Goal: Task Accomplishment & Management: Manage account settings

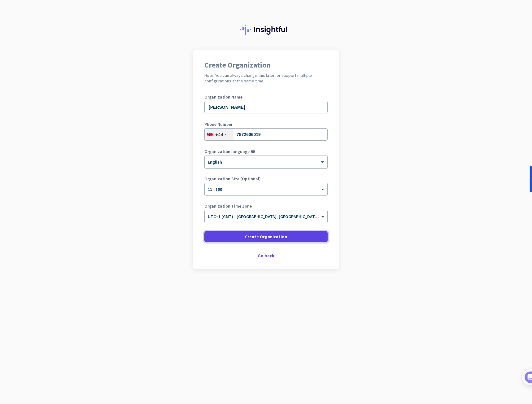
click at [286, 241] on span at bounding box center [265, 236] width 123 height 15
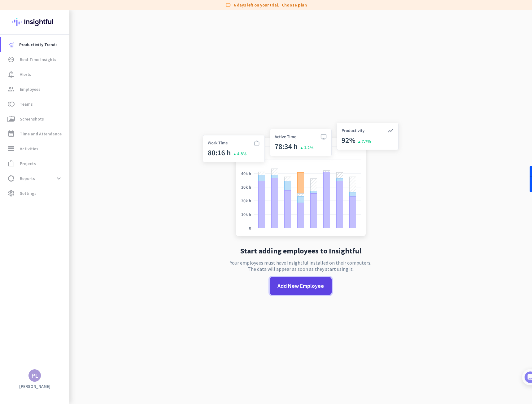
click at [293, 292] on span at bounding box center [301, 285] width 62 height 15
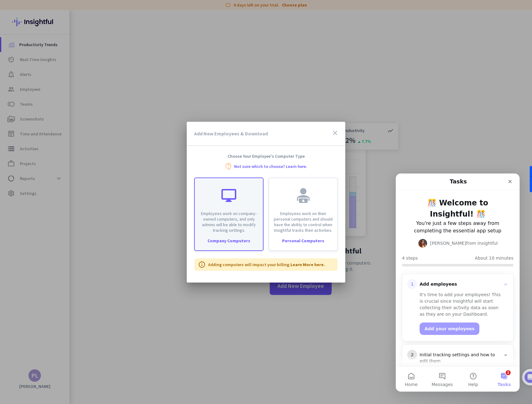
click at [236, 241] on div "Company Computers" at bounding box center [229, 240] width 68 height 4
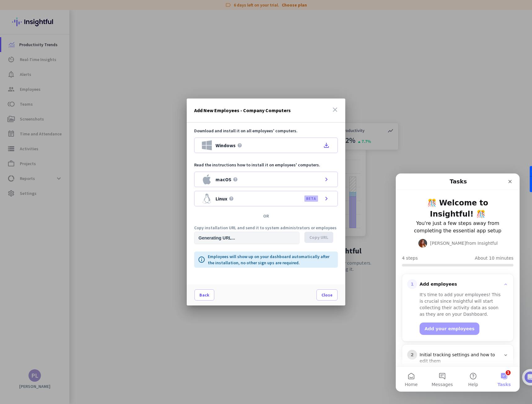
type input "[URL][DOMAIN_NAME]"
click at [223, 144] on span "Windows" at bounding box center [225, 145] width 20 height 5
click at [314, 237] on span "Copy URL" at bounding box center [318, 237] width 19 height 6
click at [443, 326] on button "Add your employees" at bounding box center [449, 328] width 60 height 12
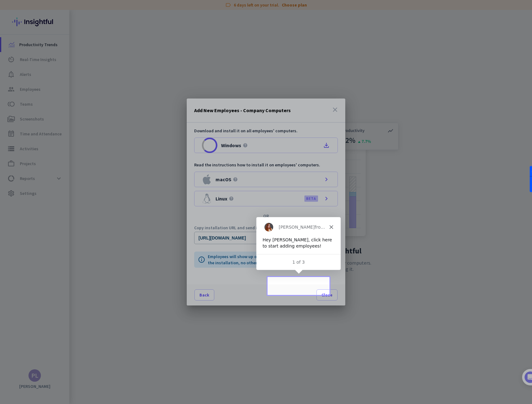
click at [325, 245] on div "Hey [PERSON_NAME], click here to start adding employees!" at bounding box center [298, 242] width 72 height 12
click at [295, 282] on div "Download and install it on all employees' computers. Windows help file_download…" at bounding box center [266, 204] width 158 height 162
click at [332, 239] on div "Hey [PERSON_NAME], click here to start adding employees!" at bounding box center [298, 242] width 72 height 12
click at [311, 240] on div "Hey [PERSON_NAME], click here to start adding employees!" at bounding box center [298, 242] width 72 height 12
click at [329, 226] on icon "Close" at bounding box center [331, 226] width 4 height 4
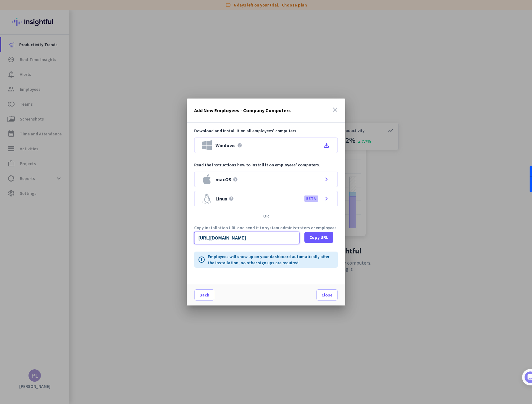
click at [290, 237] on input "[URL][DOMAIN_NAME]" at bounding box center [246, 238] width 105 height 12
drag, startPoint x: 198, startPoint y: 238, endPoint x: 333, endPoint y: 238, distance: 134.6
click at [333, 238] on div "[URL][DOMAIN_NAME] Copy URL" at bounding box center [266, 238] width 144 height 12
click at [322, 237] on span "Copy URL" at bounding box center [318, 237] width 19 height 6
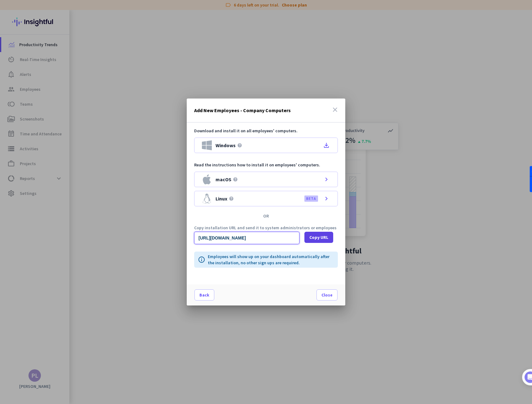
scroll to position [0, 0]
click at [325, 143] on icon "file_download" at bounding box center [326, 144] width 7 height 7
click at [336, 110] on icon "close" at bounding box center [334, 109] width 7 height 7
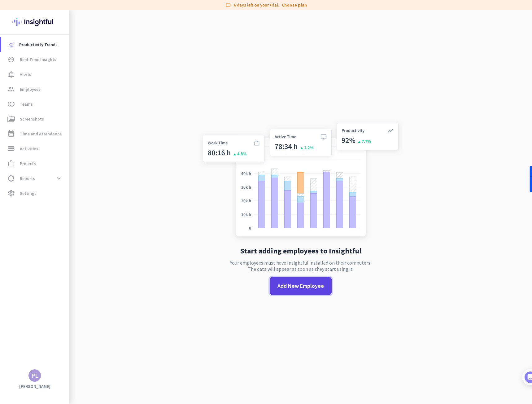
click at [298, 289] on span "Add New Employee" at bounding box center [300, 286] width 46 height 8
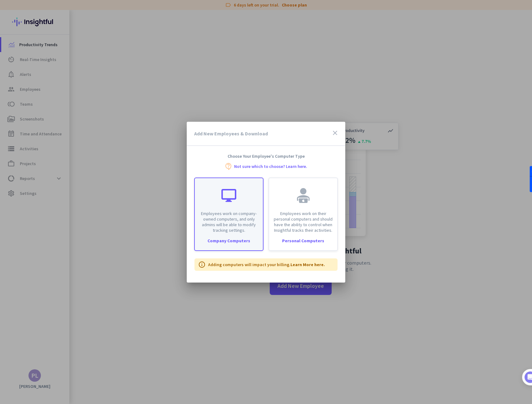
click at [223, 231] on p "Employees work on company-owned computers, and only admins will be able to modi…" at bounding box center [228, 221] width 61 height 22
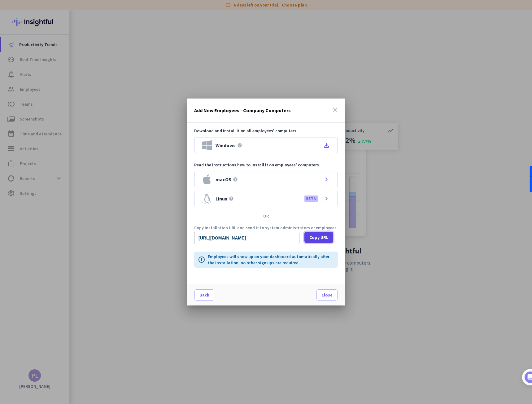
click at [320, 235] on span "Copy URL" at bounding box center [318, 237] width 19 height 6
click at [118, 205] on div at bounding box center [266, 202] width 532 height 404
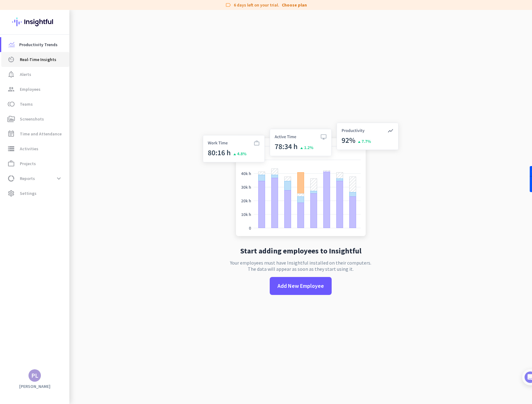
click at [40, 64] on link "av_timer Real-Time Insights" at bounding box center [35, 59] width 68 height 15
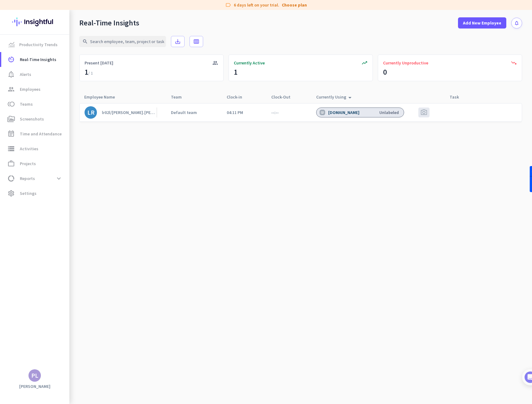
click at [113, 111] on div "lr02l/[PERSON_NAME].[PERSON_NAME]" at bounding box center [129, 113] width 55 height 6
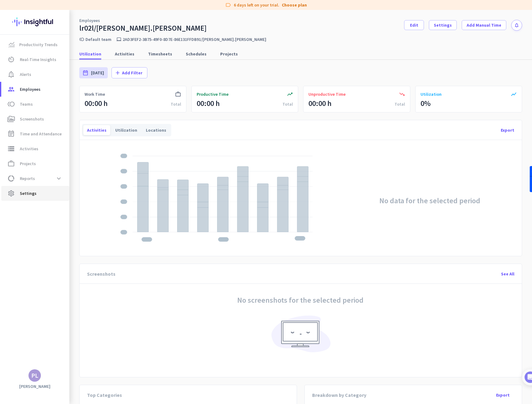
click at [31, 193] on span "Settings" at bounding box center [28, 192] width 17 height 7
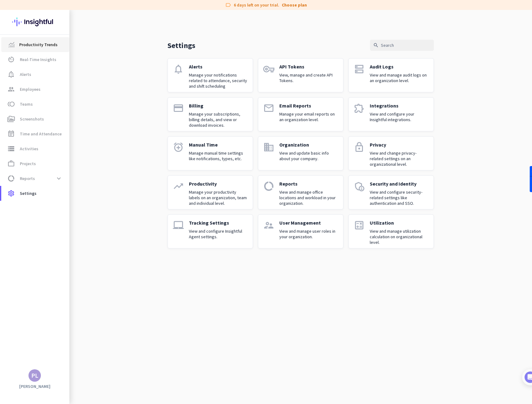
click at [41, 43] on span "Productivity Trends" at bounding box center [38, 44] width 38 height 7
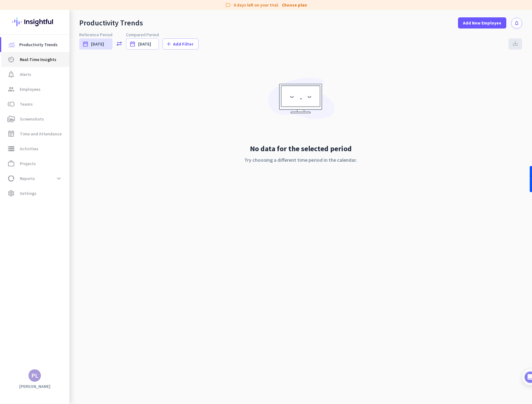
click at [39, 54] on link "av_timer Real-Time Insights" at bounding box center [35, 59] width 68 height 15
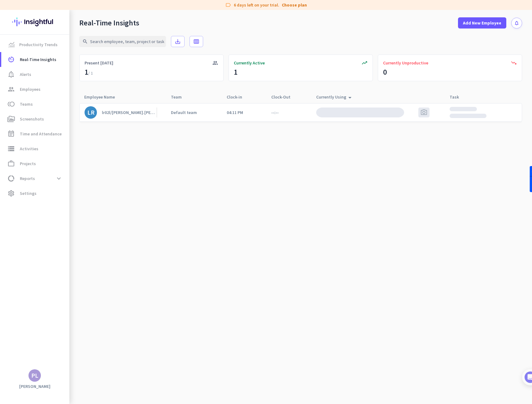
click at [117, 111] on div "lr02l/[PERSON_NAME].[PERSON_NAME]" at bounding box center [129, 113] width 55 height 6
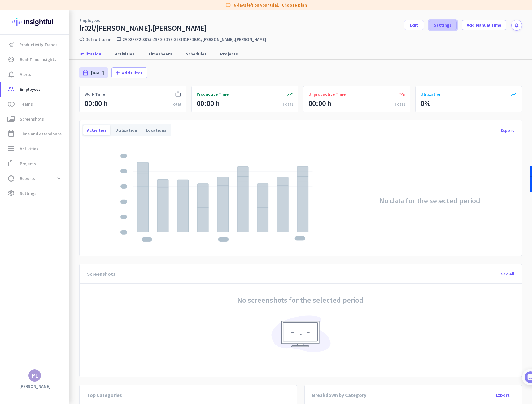
click at [449, 26] on span "Settings" at bounding box center [443, 25] width 18 height 6
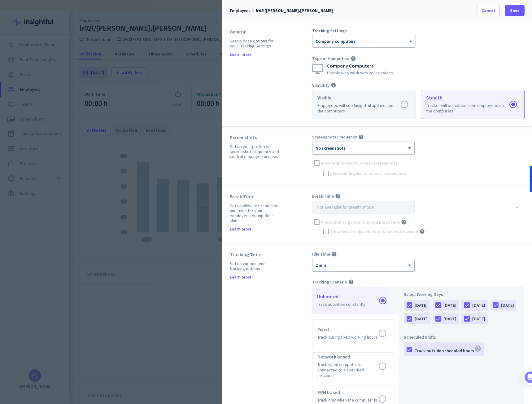
click at [401, 107] on label at bounding box center [363, 104] width 103 height 28
click at [0, 0] on input "radio" at bounding box center [0, 0] width 0 height 0
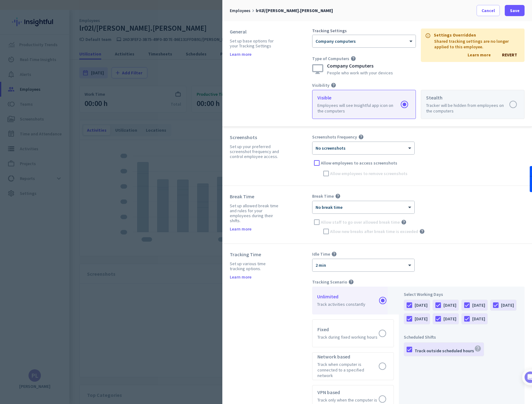
click at [497, 109] on label at bounding box center [472, 104] width 103 height 28
click at [0, 0] on input "radio" at bounding box center [0, 0] width 0 height 0
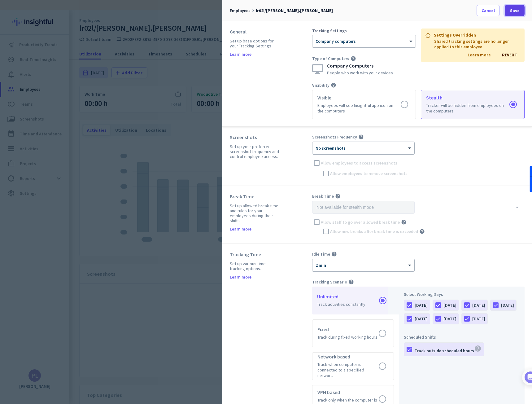
click at [516, 11] on span "Save" at bounding box center [515, 10] width 10 height 6
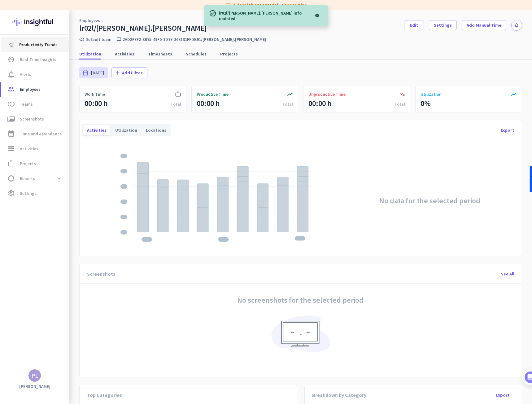
click at [31, 43] on span "Productivity Trends" at bounding box center [38, 44] width 38 height 7
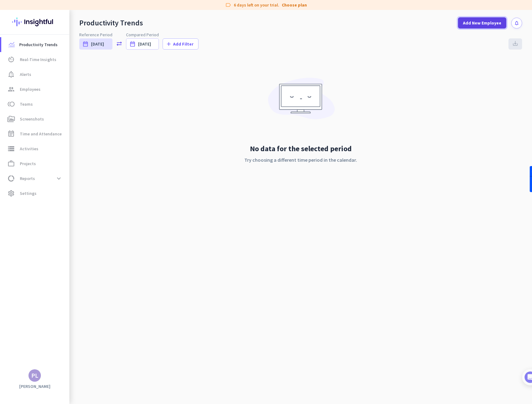
click at [477, 24] on span "Add New Employee" at bounding box center [482, 23] width 38 height 6
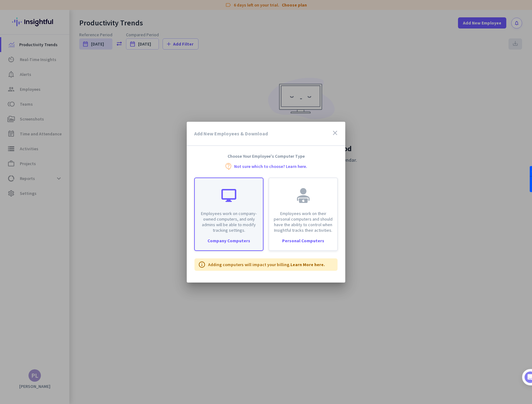
click at [207, 226] on p "Employees work on company-owned computers, and only admins will be able to modi…" at bounding box center [228, 221] width 61 height 22
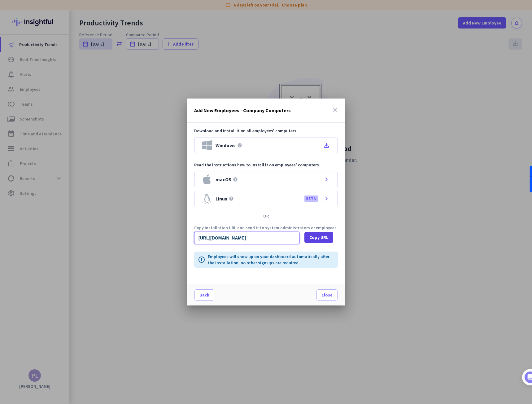
scroll to position [0, 604]
drag, startPoint x: 197, startPoint y: 238, endPoint x: 311, endPoint y: 242, distance: 113.7
click at [311, 242] on div "[URL][DOMAIN_NAME] Copy URL" at bounding box center [266, 238] width 144 height 12
click at [319, 236] on span "Copy URL" at bounding box center [318, 237] width 19 height 6
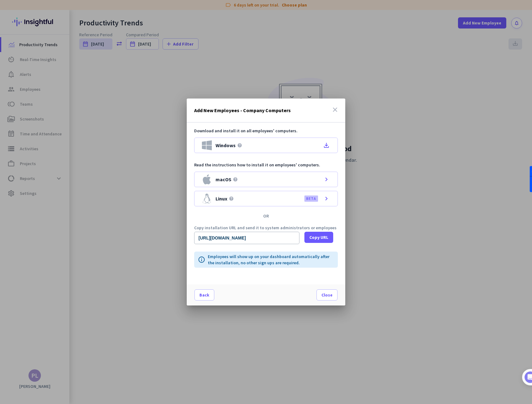
click at [336, 111] on icon "close" at bounding box center [334, 109] width 7 height 7
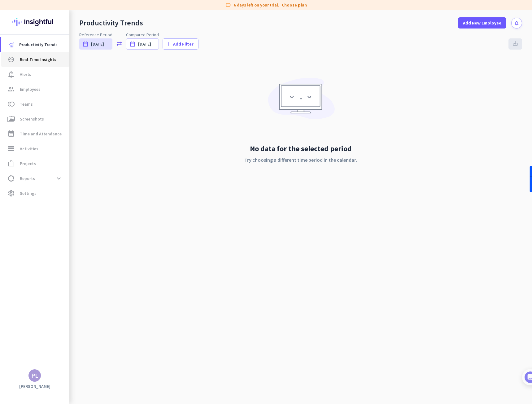
click at [36, 59] on span "Real-Time Insights" at bounding box center [38, 59] width 37 height 7
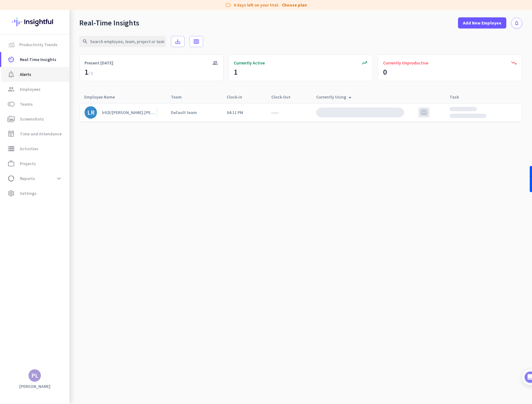
click at [27, 75] on span "Alerts" at bounding box center [25, 74] width 11 height 7
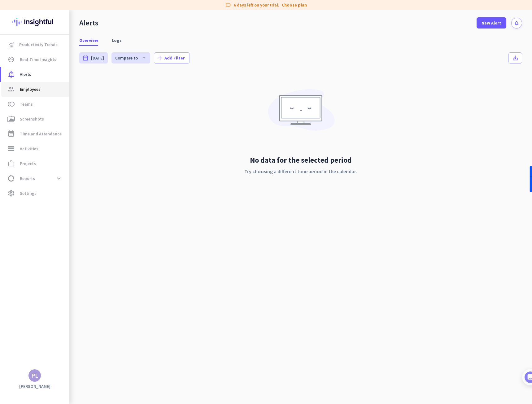
click at [30, 88] on span "Employees" at bounding box center [30, 88] width 21 height 7
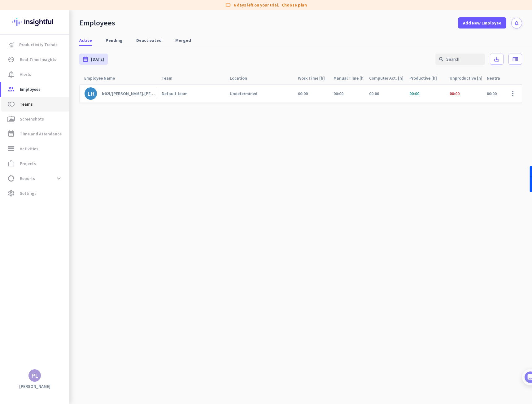
click at [36, 104] on span "toll Teams" at bounding box center [35, 103] width 58 height 7
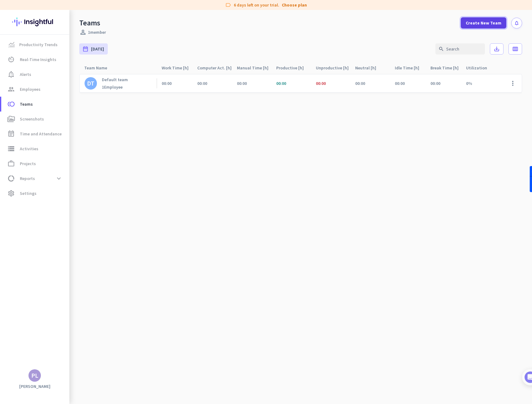
click at [482, 26] on span at bounding box center [484, 22] width 46 height 15
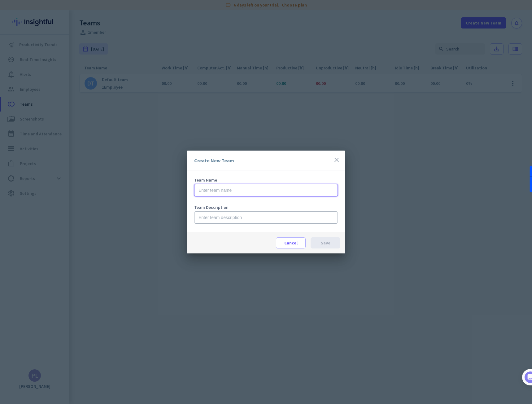
click at [219, 188] on input "text" at bounding box center [266, 190] width 144 height 12
click at [336, 158] on icon "close" at bounding box center [336, 159] width 7 height 7
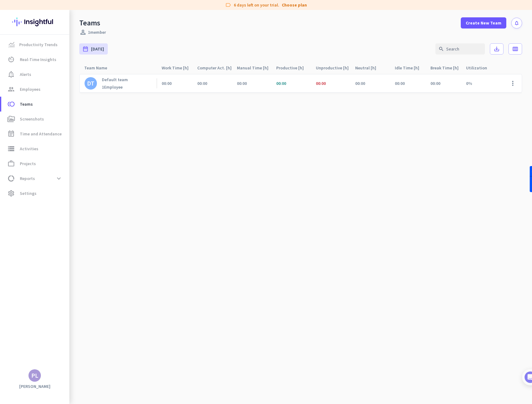
click at [109, 84] on div "1 Employee" at bounding box center [115, 87] width 26 height 6
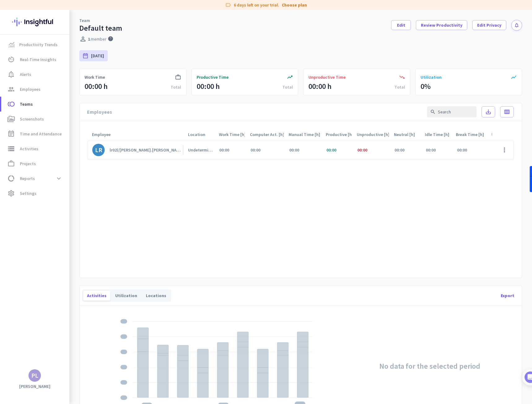
click at [33, 21] on img at bounding box center [34, 22] width 45 height 24
